Goal: Complete application form: Complete application form

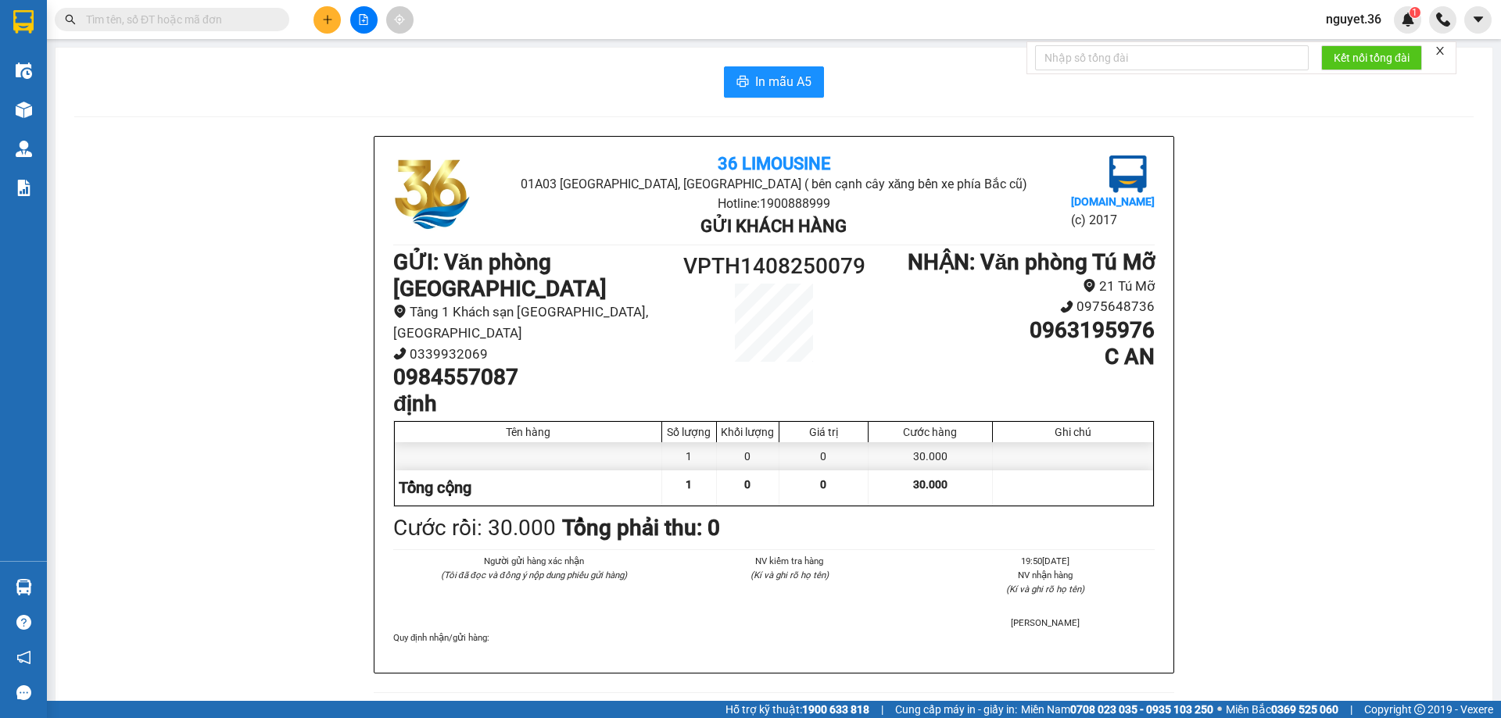
click at [134, 12] on input "text" at bounding box center [178, 19] width 184 height 17
click at [334, 11] on button at bounding box center [326, 19] width 27 height 27
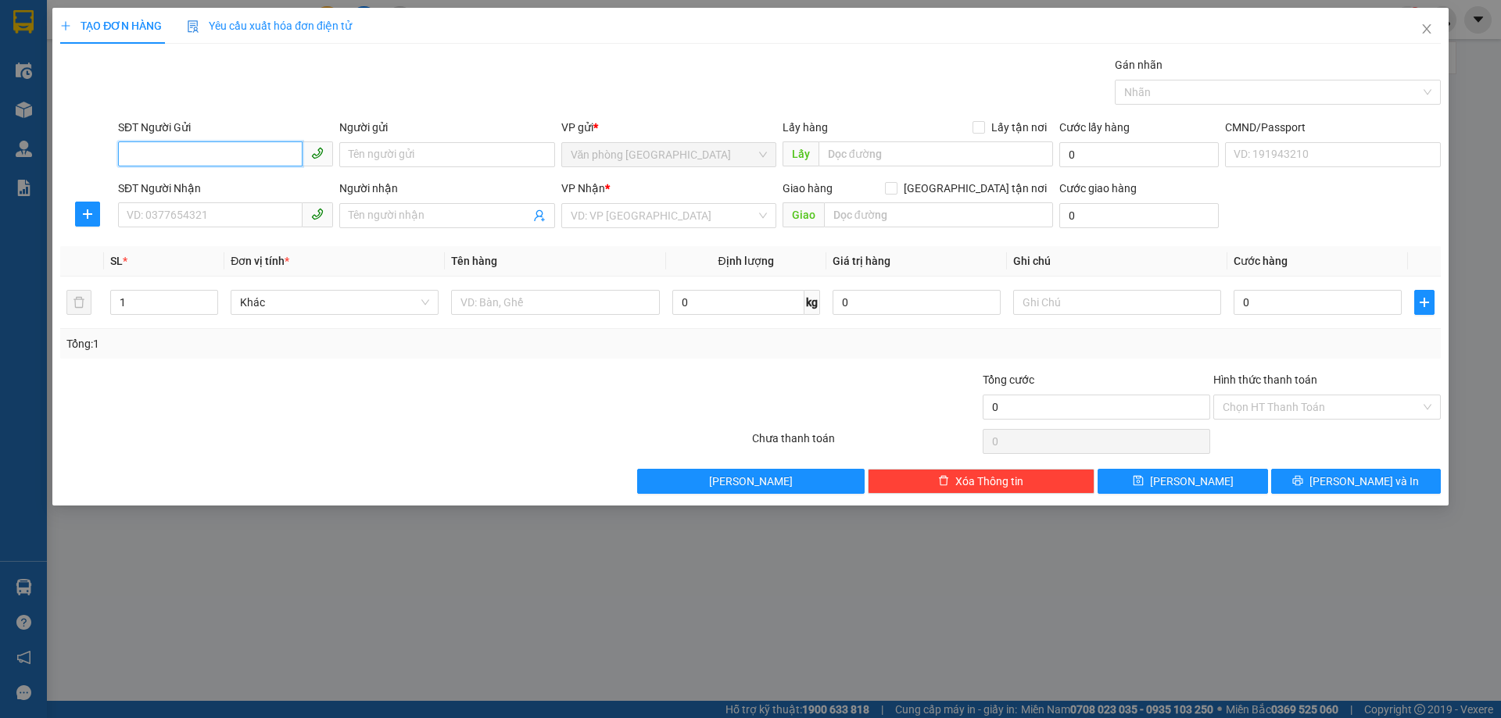
click at [219, 156] on input "SĐT Người Gửi" at bounding box center [210, 153] width 184 height 25
type input "0971789386"
click at [364, 156] on input "Người gửi" at bounding box center [446, 154] width 215 height 25
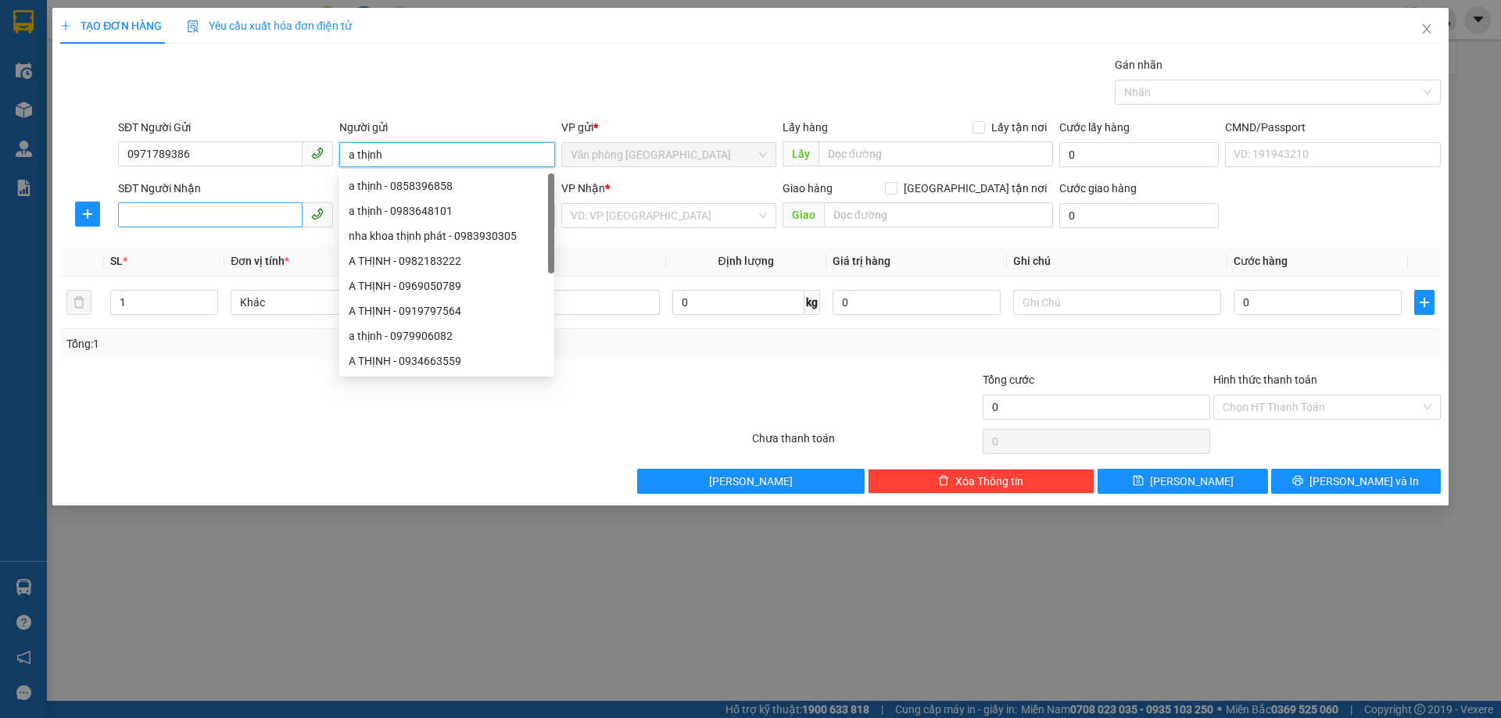
type input "a thịnh"
click at [140, 209] on input "SĐT Người Nhận" at bounding box center [210, 214] width 184 height 25
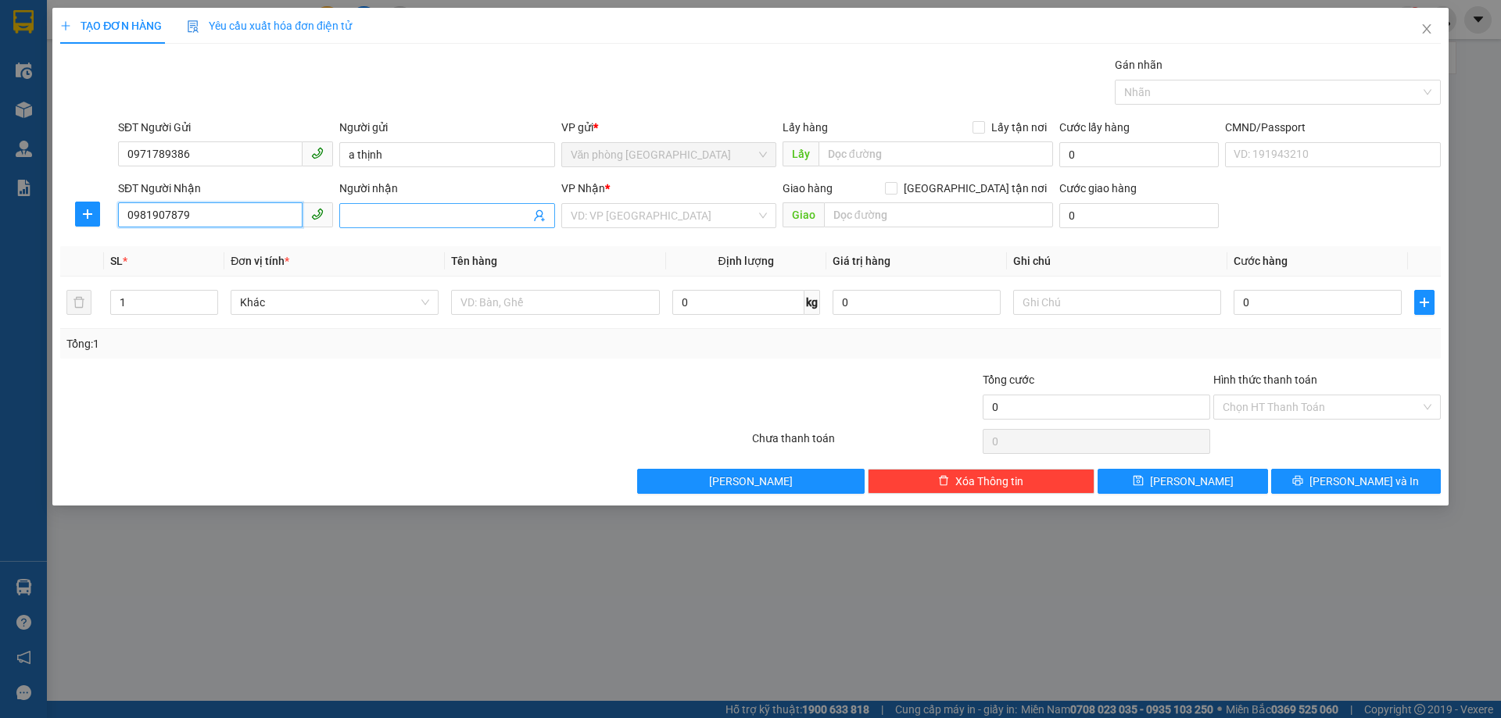
type input "0981907879"
click at [374, 213] on input "Người nhận" at bounding box center [439, 215] width 181 height 17
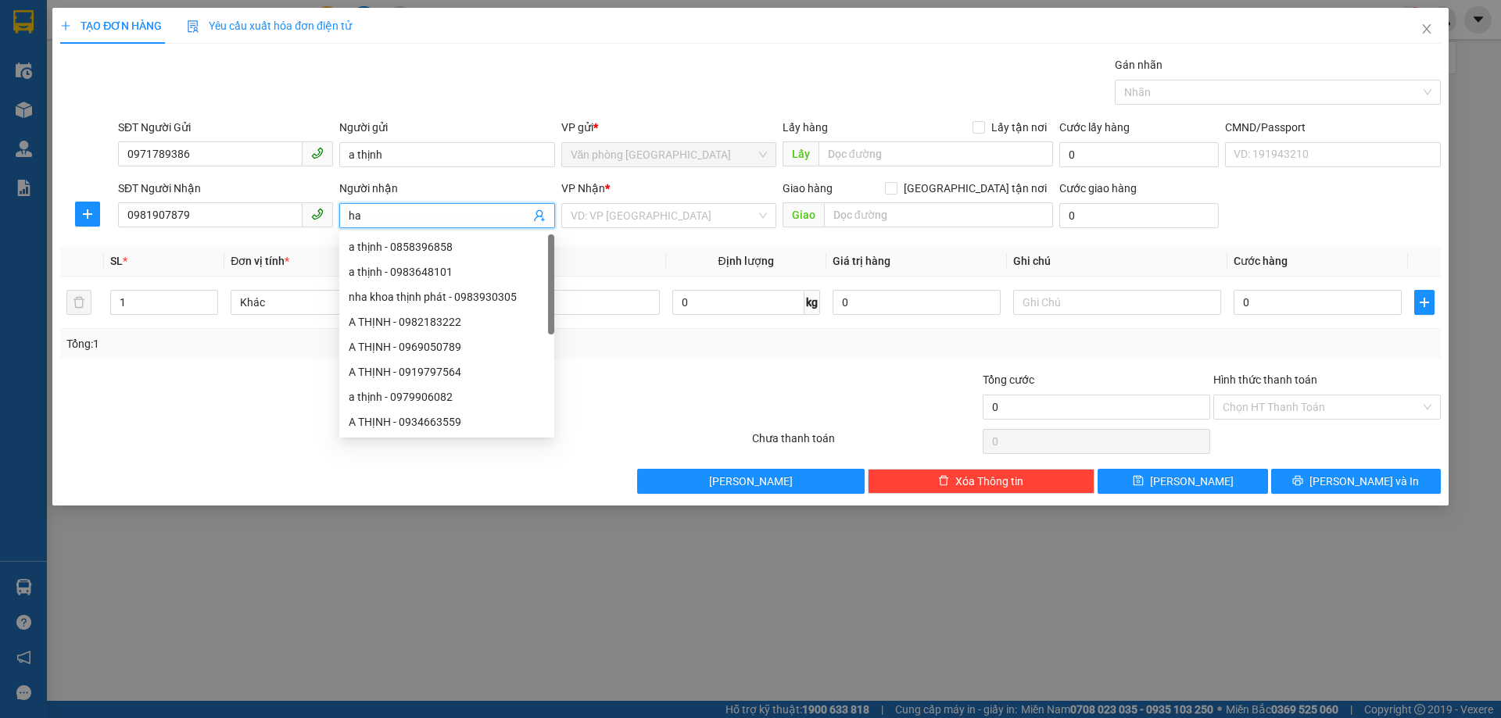
type input "h"
type input "c hạnh"
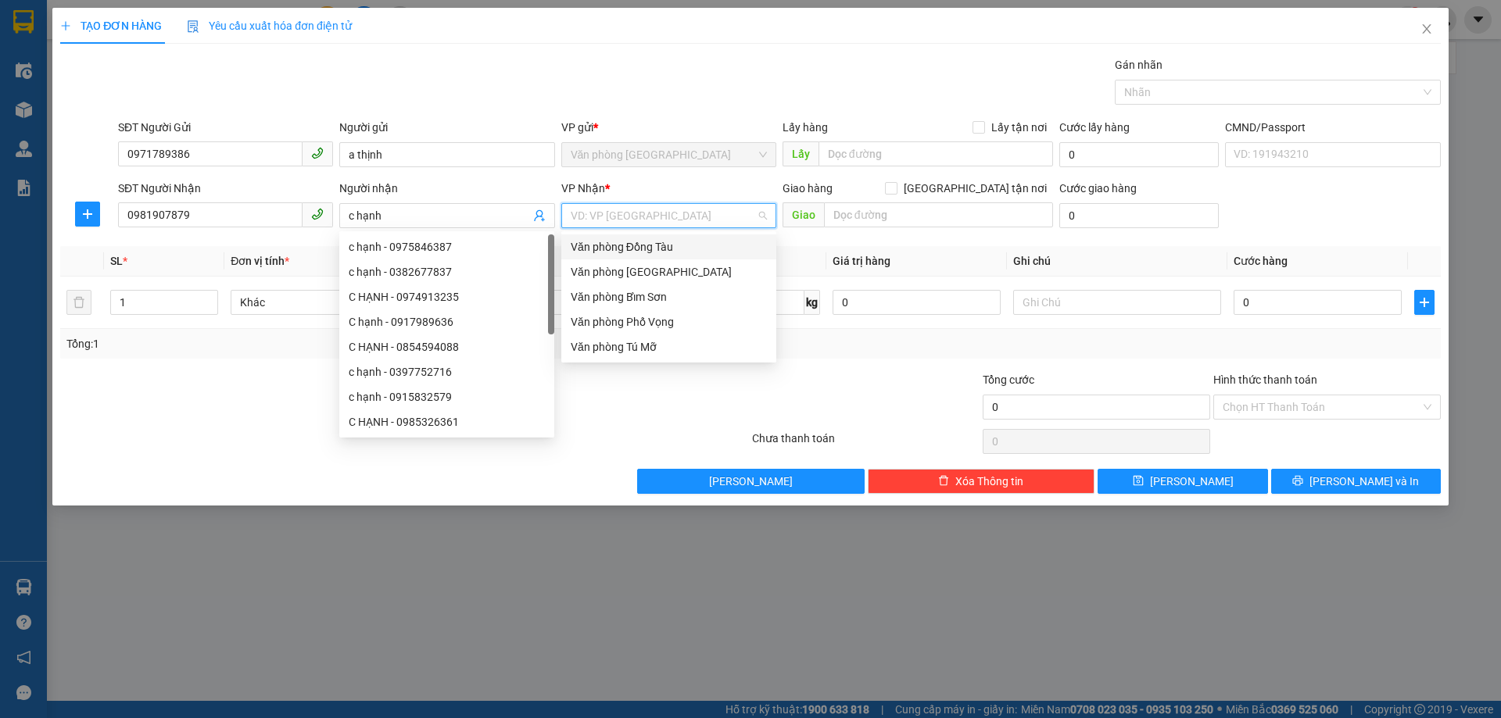
click at [636, 209] on input "search" at bounding box center [663, 215] width 185 height 23
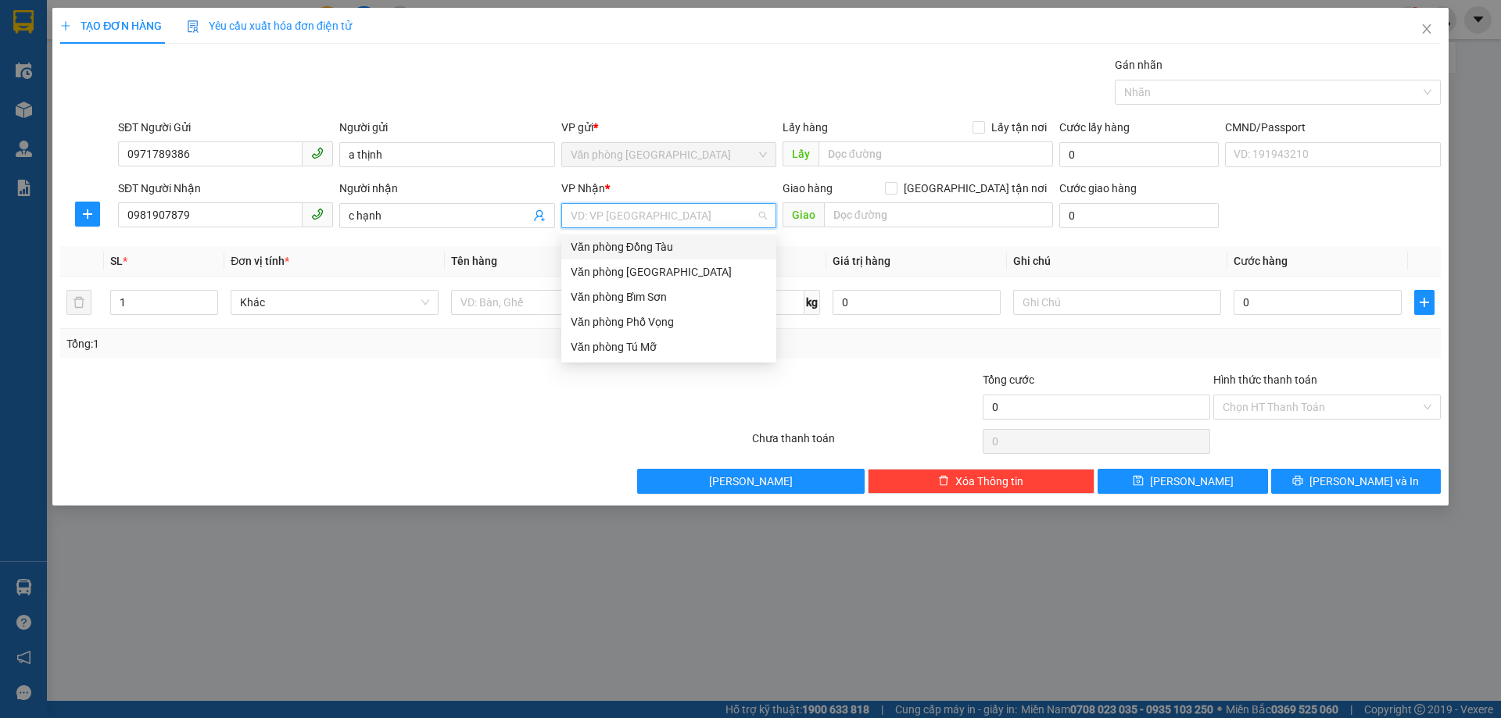
click at [617, 242] on div "Văn phòng Đồng Tàu" at bounding box center [669, 246] width 196 height 17
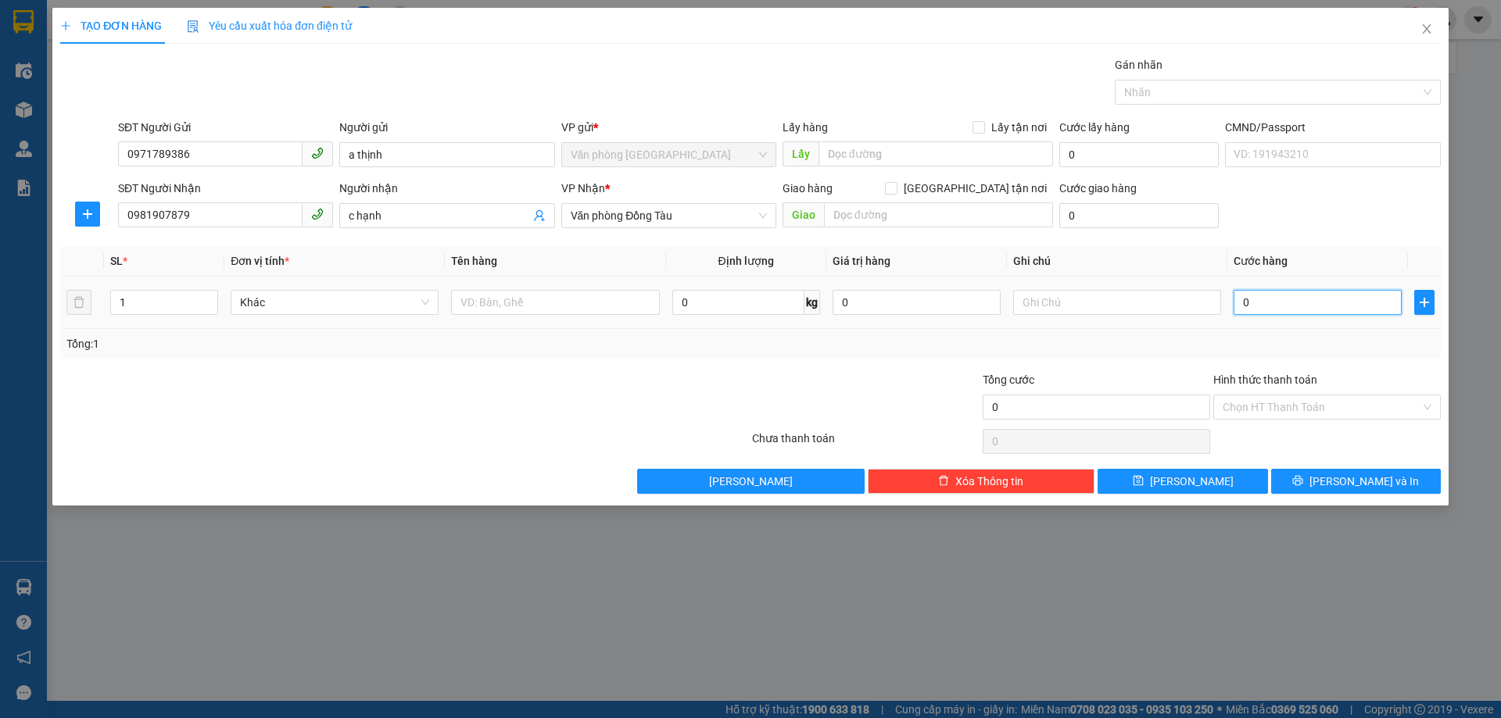
click at [1252, 300] on input "0" at bounding box center [1318, 302] width 168 height 25
type input "3"
type input "30"
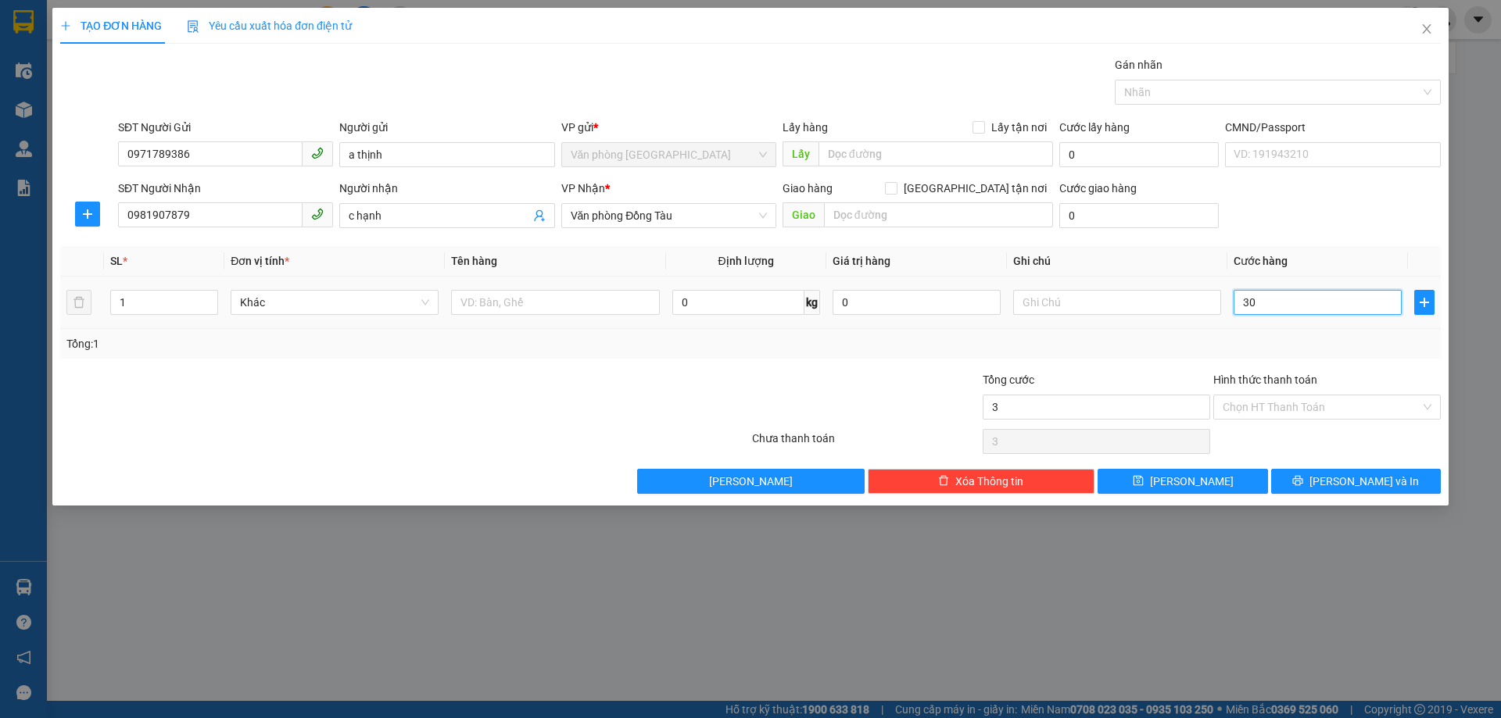
type input "30"
type input "300"
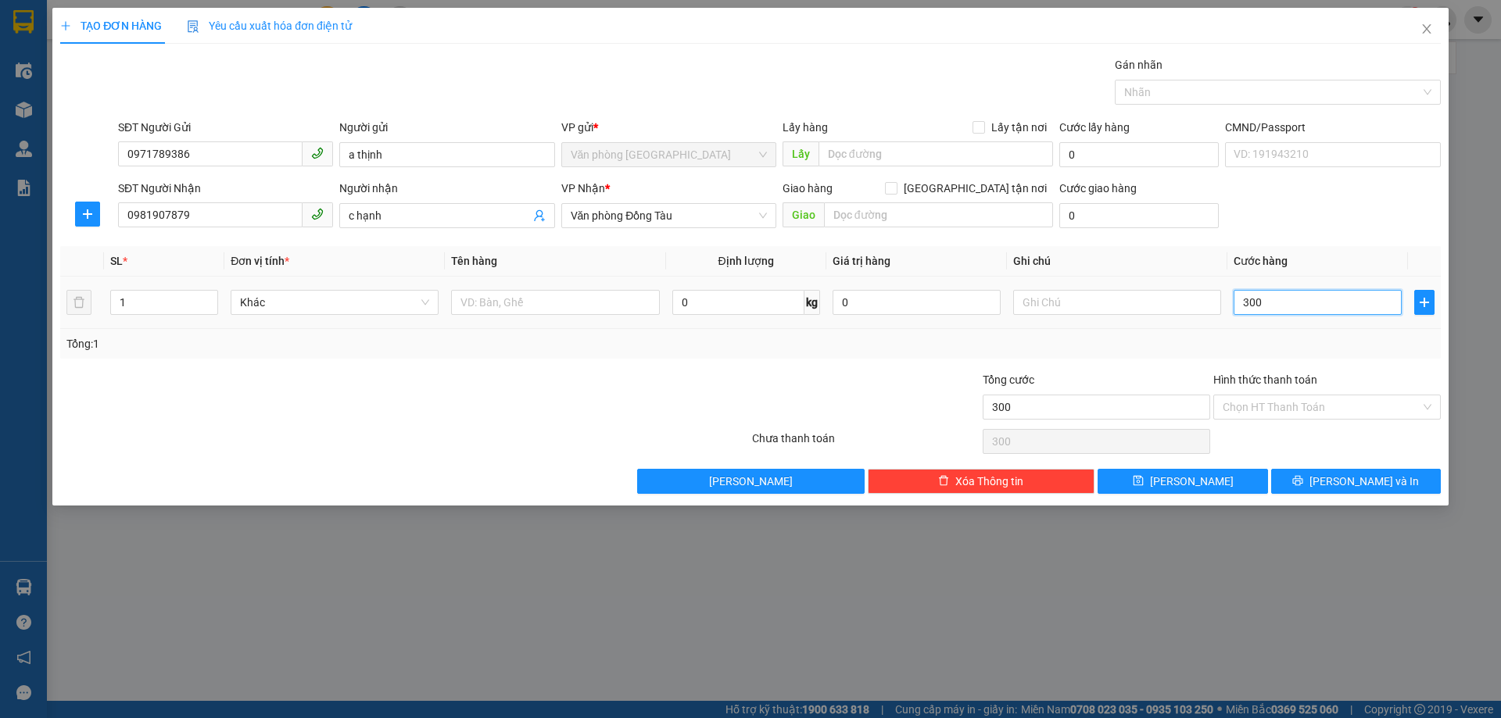
type input "3.000"
type input "30.000"
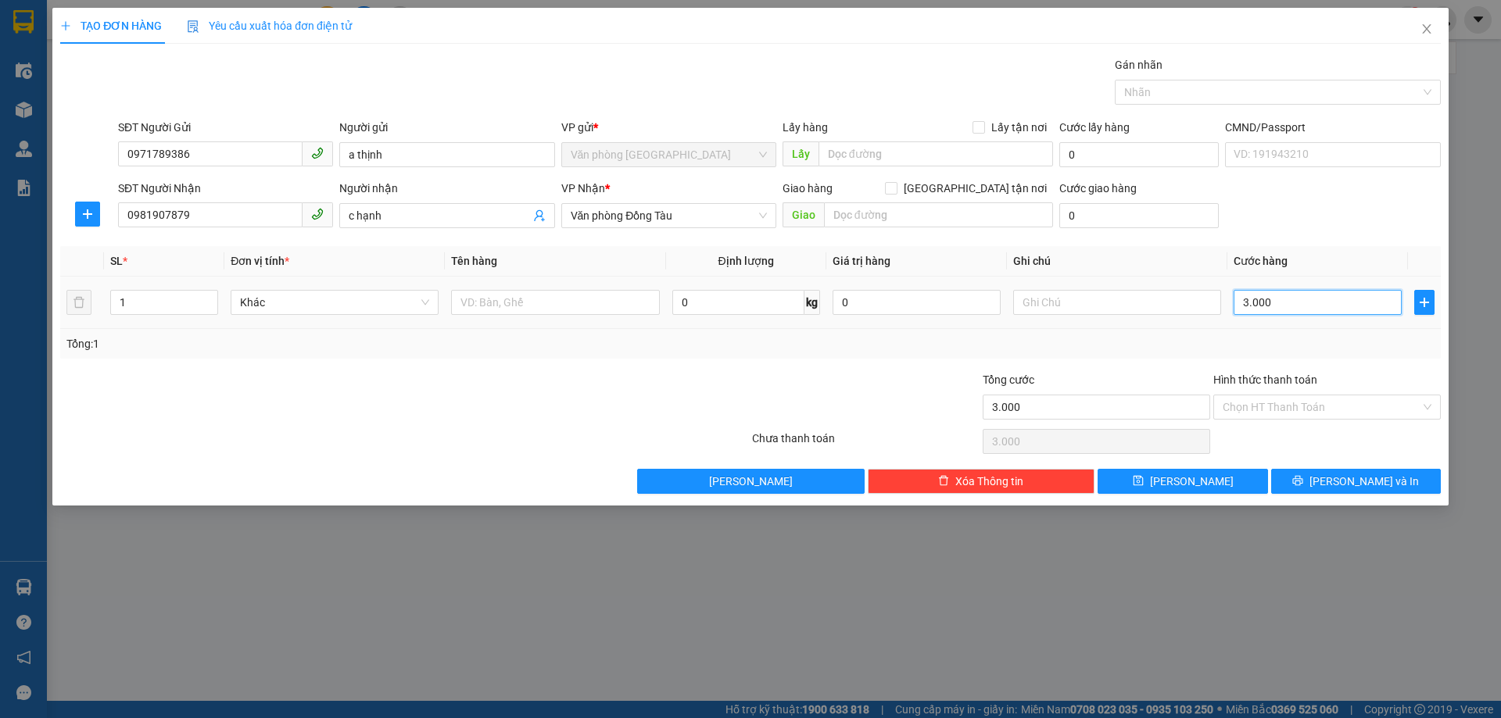
type input "30.000"
click at [1357, 478] on span "[PERSON_NAME] và In" at bounding box center [1363, 481] width 109 height 17
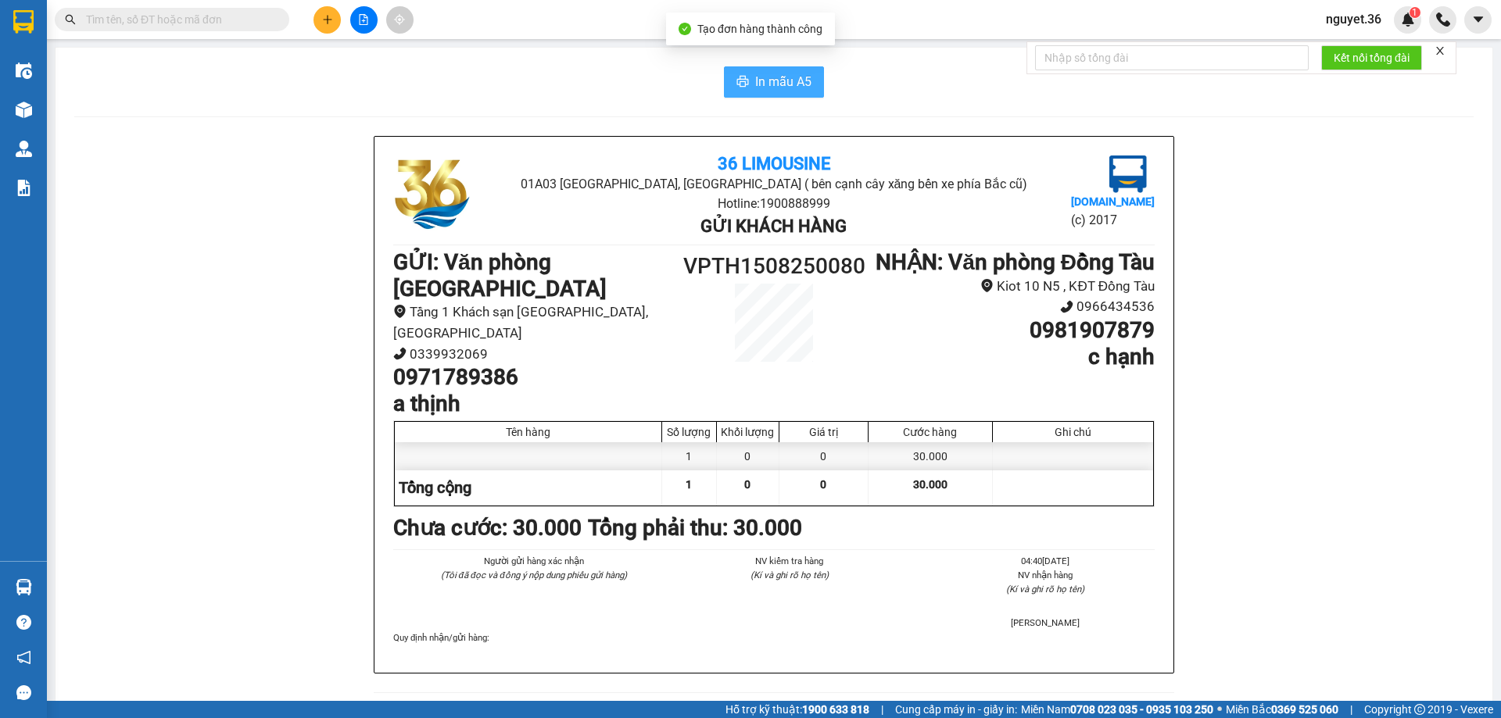
click at [745, 88] on button "In mẫu A5" at bounding box center [774, 81] width 100 height 31
